Goal: Information Seeking & Learning: Understand process/instructions

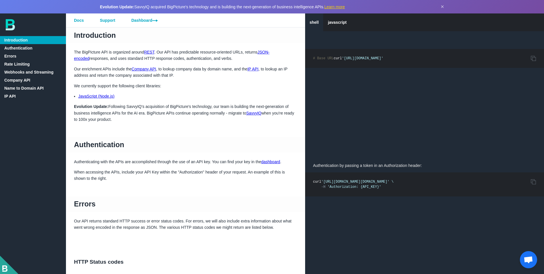
click at [40, 92] on link "Name to Domain API" at bounding box center [33, 88] width 66 height 8
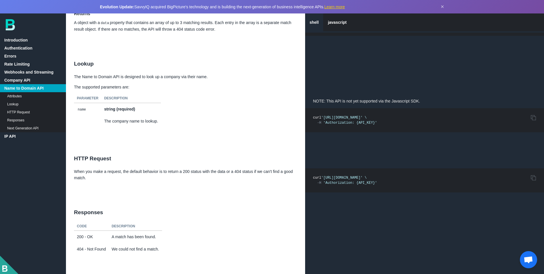
scroll to position [3180, 0]
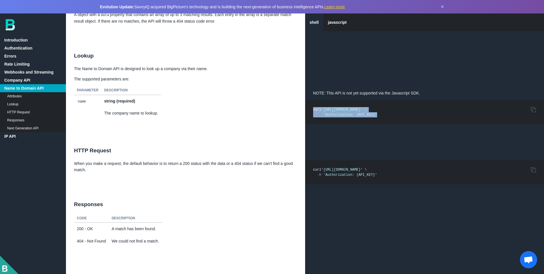
drag, startPoint x: 406, startPoint y: 130, endPoint x: 309, endPoint y: 112, distance: 98.5
click at [309, 112] on pre "Copy to Clipboard curl '[URL][DOMAIN_NAME]' \ -H 'Authorization: {API_KEY}'" at bounding box center [424, 112] width 239 height 24
copy code "curl '[URL][DOMAIN_NAME]' \ -H 'Authorization: {API_KEY}'"
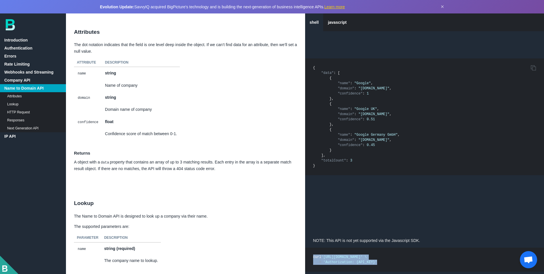
scroll to position [2726, 0]
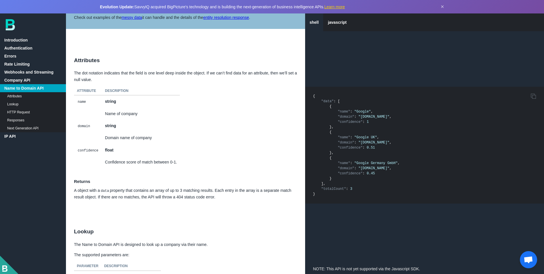
scroll to position [3000, 0]
